Goal: Information Seeking & Learning: Check status

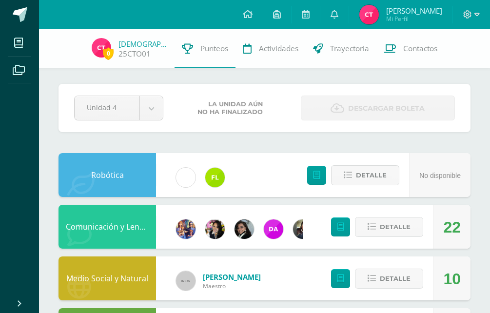
scroll to position [463, 0]
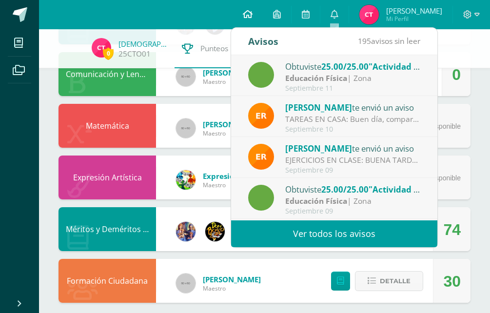
click at [247, 13] on icon at bounding box center [248, 14] width 10 height 9
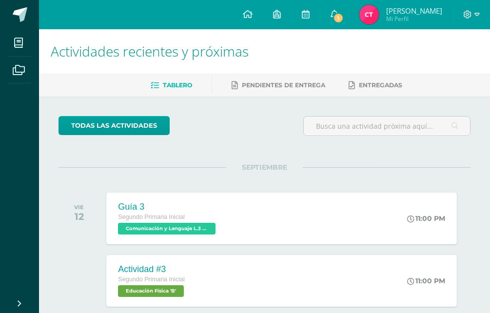
click at [391, 15] on span "Mi Perfil" at bounding box center [414, 19] width 56 height 8
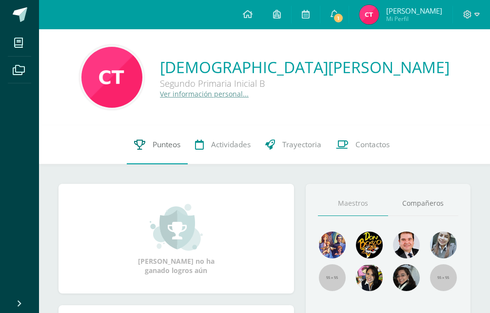
click at [158, 145] on span "Punteos" at bounding box center [167, 145] width 28 height 10
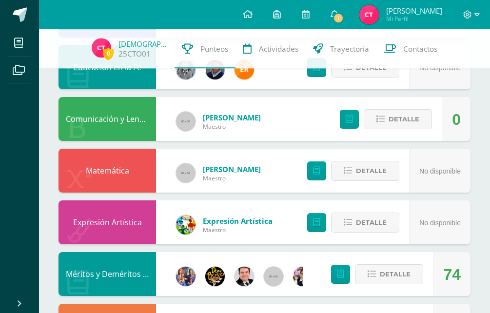
scroll to position [463, 0]
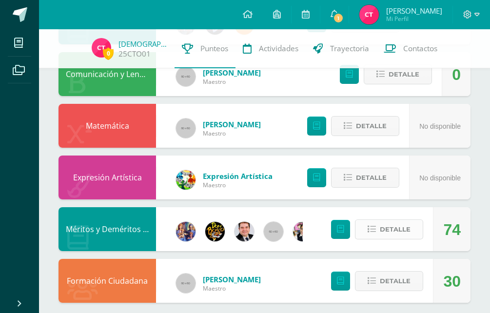
click at [390, 227] on span "Detalle" at bounding box center [395, 229] width 31 height 18
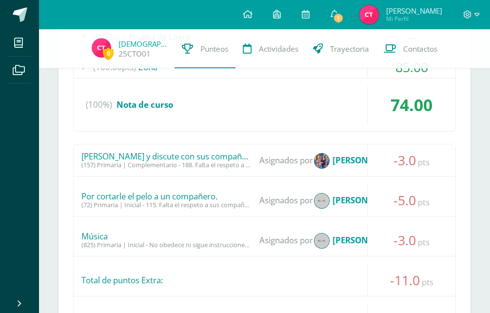
scroll to position [761, 0]
